Goal: Task Accomplishment & Management: Use online tool/utility

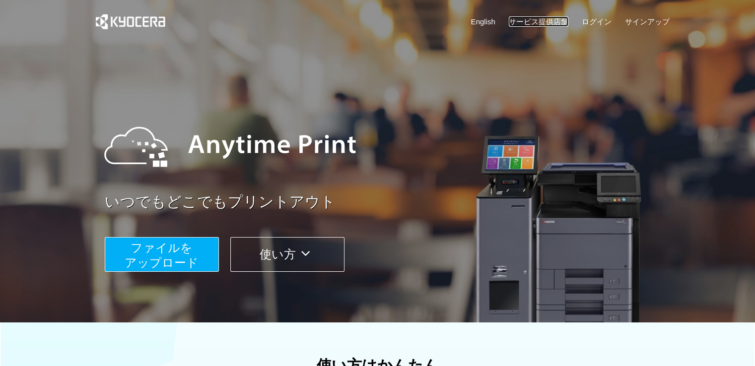
click at [535, 16] on link "サービス提供店舗" at bounding box center [539, 21] width 60 height 10
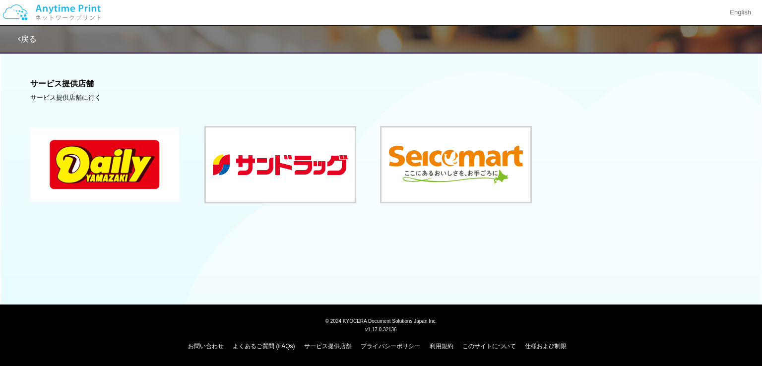
click at [93, 165] on button at bounding box center [104, 165] width 149 height 74
click at [77, 160] on button at bounding box center [104, 165] width 149 height 74
click at [27, 37] on link "戻る" at bounding box center [27, 39] width 19 height 8
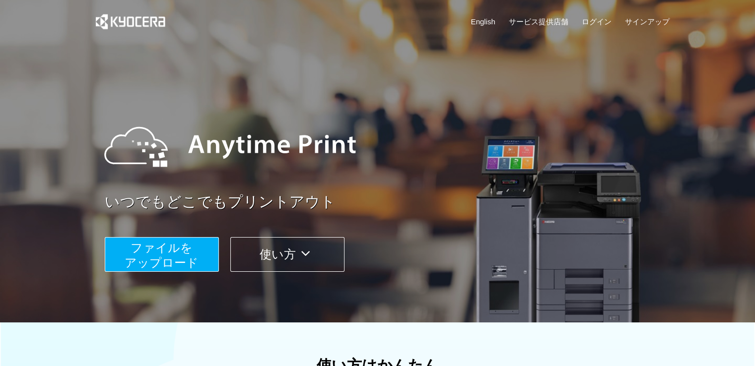
click at [177, 248] on span "ファイルを ​​アップロード" at bounding box center [162, 255] width 74 height 28
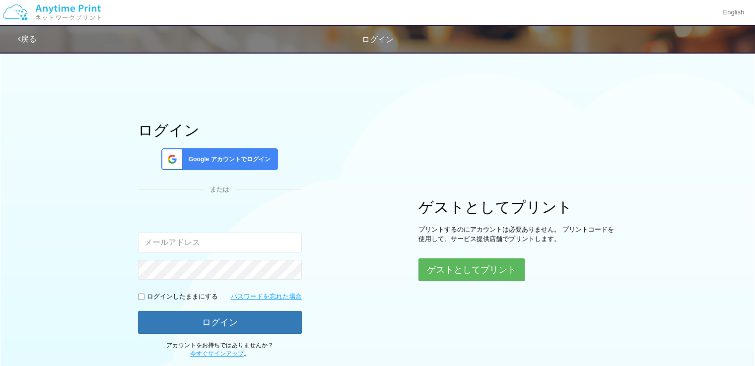
click at [188, 161] on span "Google アカウントでログイン" at bounding box center [228, 159] width 86 height 8
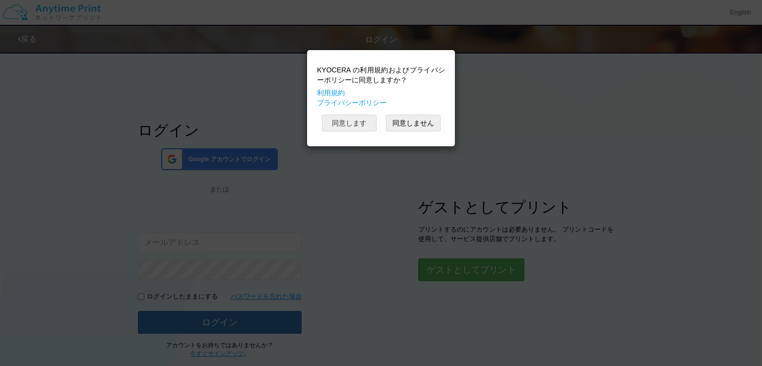
click at [352, 126] on button "同意します" at bounding box center [349, 123] width 55 height 17
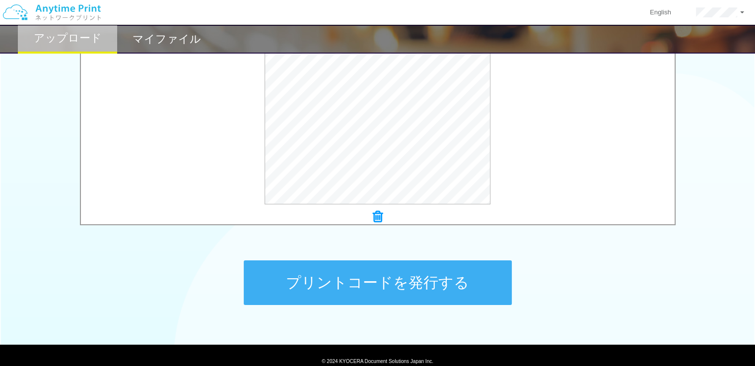
scroll to position [349, 0]
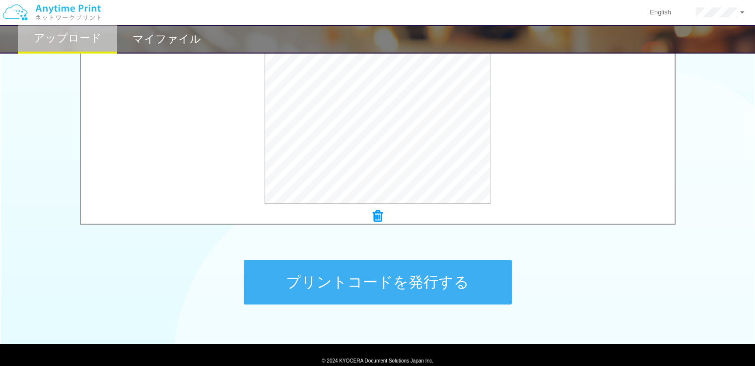
click at [419, 282] on button "プリントコードを発行する" at bounding box center [378, 282] width 268 height 45
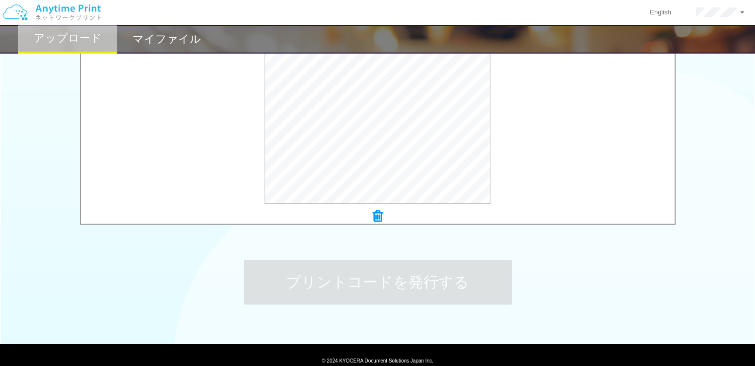
scroll to position [0, 0]
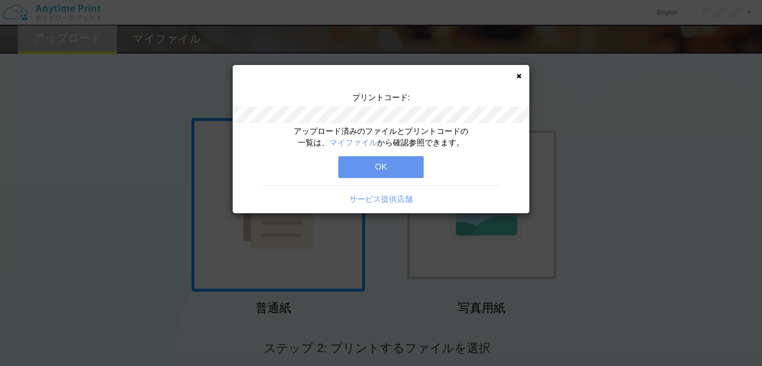
click at [407, 167] on button "OK" at bounding box center [380, 167] width 85 height 22
